Goal: Find specific page/section: Find specific page/section

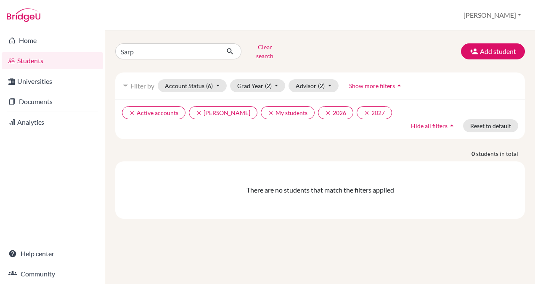
click at [136, 49] on input "Sarp" at bounding box center [167, 51] width 104 height 16
type input "Senan"
click button "submit" at bounding box center [230, 51] width 22 height 16
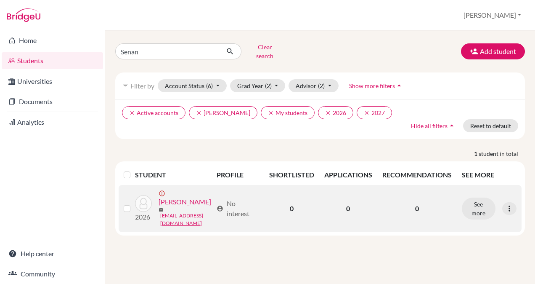
click at [192, 196] on link "[PERSON_NAME]" at bounding box center [185, 201] width 53 height 10
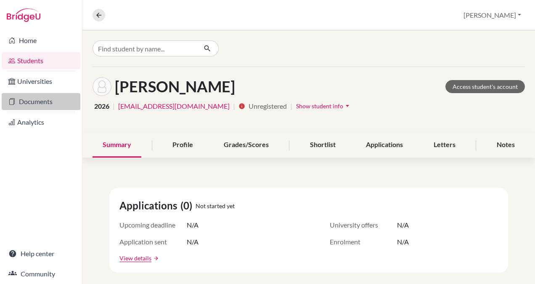
click at [37, 103] on link "Documents" at bounding box center [41, 101] width 79 height 17
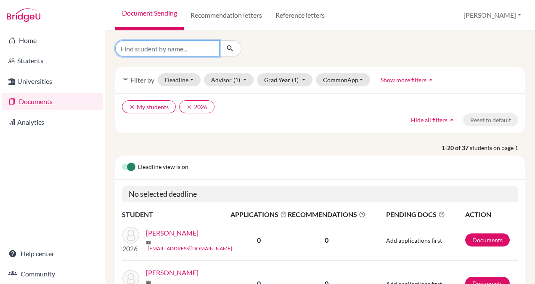
click at [174, 48] on input "Find student by name..." at bounding box center [167, 48] width 104 height 16
type input "senan"
click button "submit" at bounding box center [230, 48] width 22 height 16
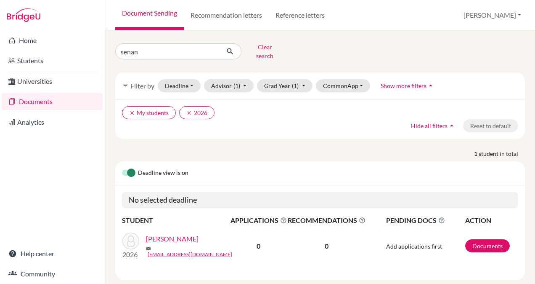
click at [181, 237] on link "[PERSON_NAME]" at bounding box center [172, 238] width 53 height 10
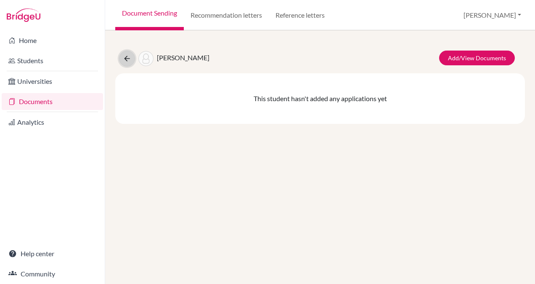
click at [127, 62] on icon at bounding box center [127, 58] width 8 height 8
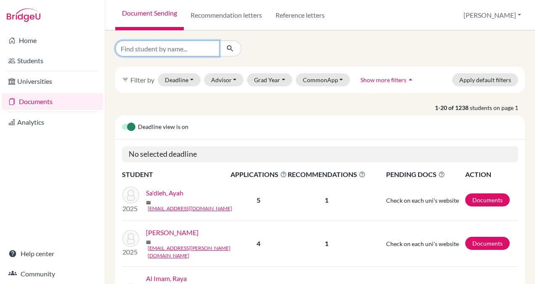
click at [123, 47] on input "Find student by name..." at bounding box center [167, 48] width 104 height 16
type input "senan"
click button "submit" at bounding box center [230, 48] width 22 height 16
